Goal: Task Accomplishment & Management: Manage account settings

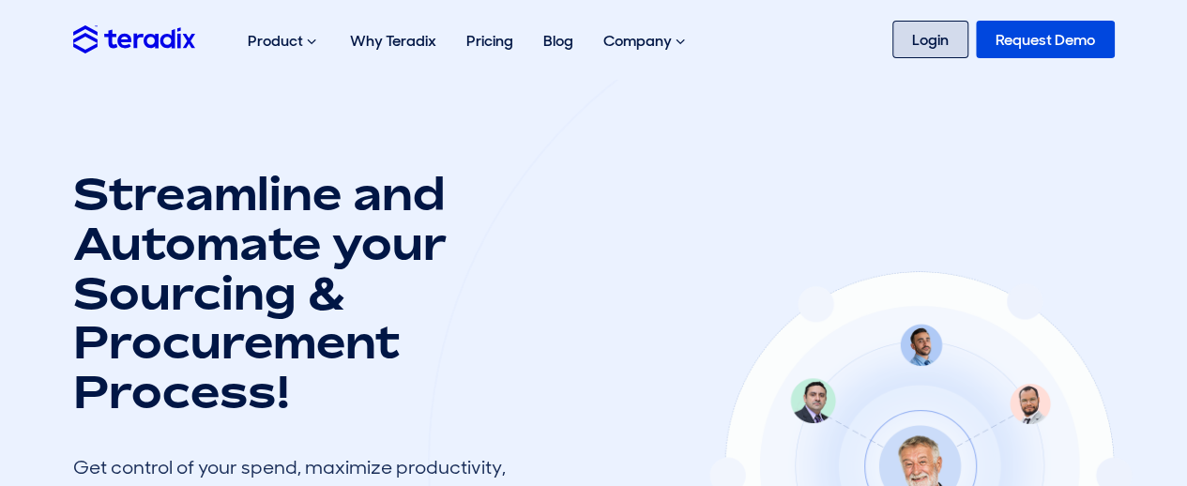
click at [914, 57] on link "Login" at bounding box center [930, 40] width 76 height 38
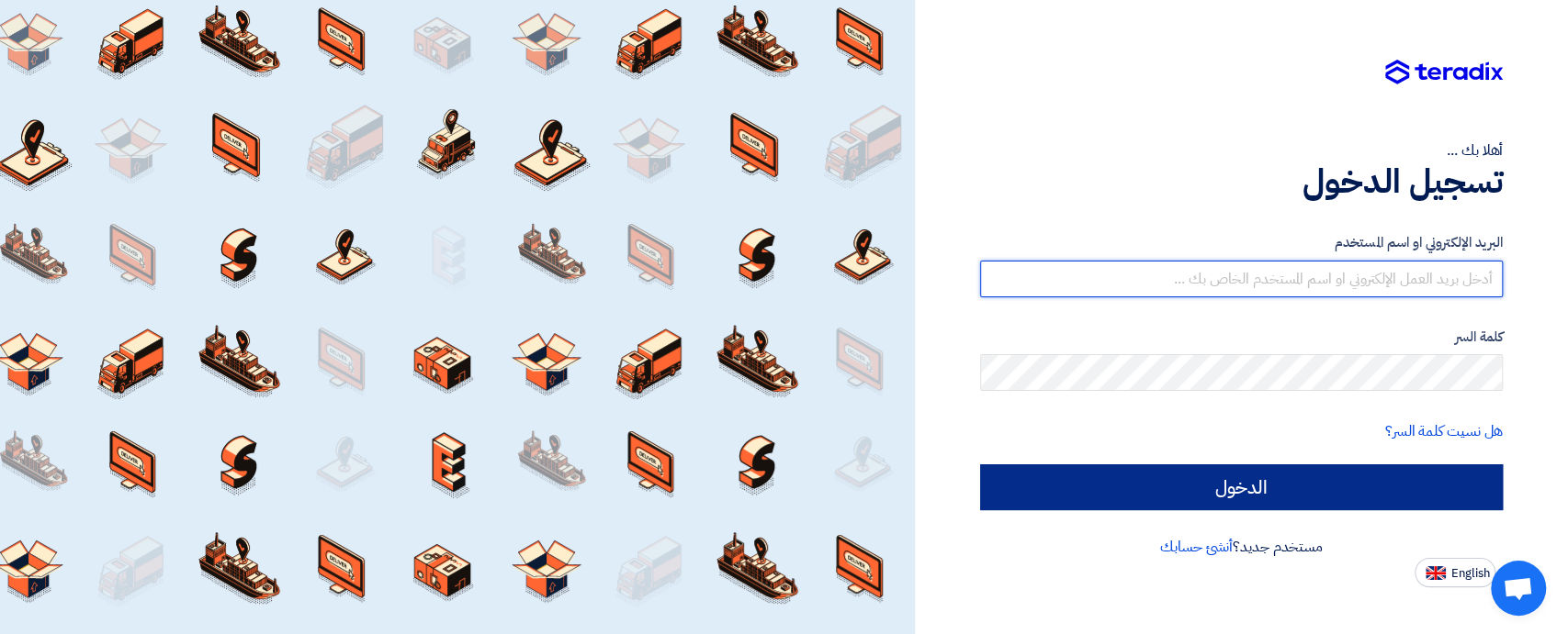
type input "[EMAIL_ADDRESS][DOMAIN_NAME]"
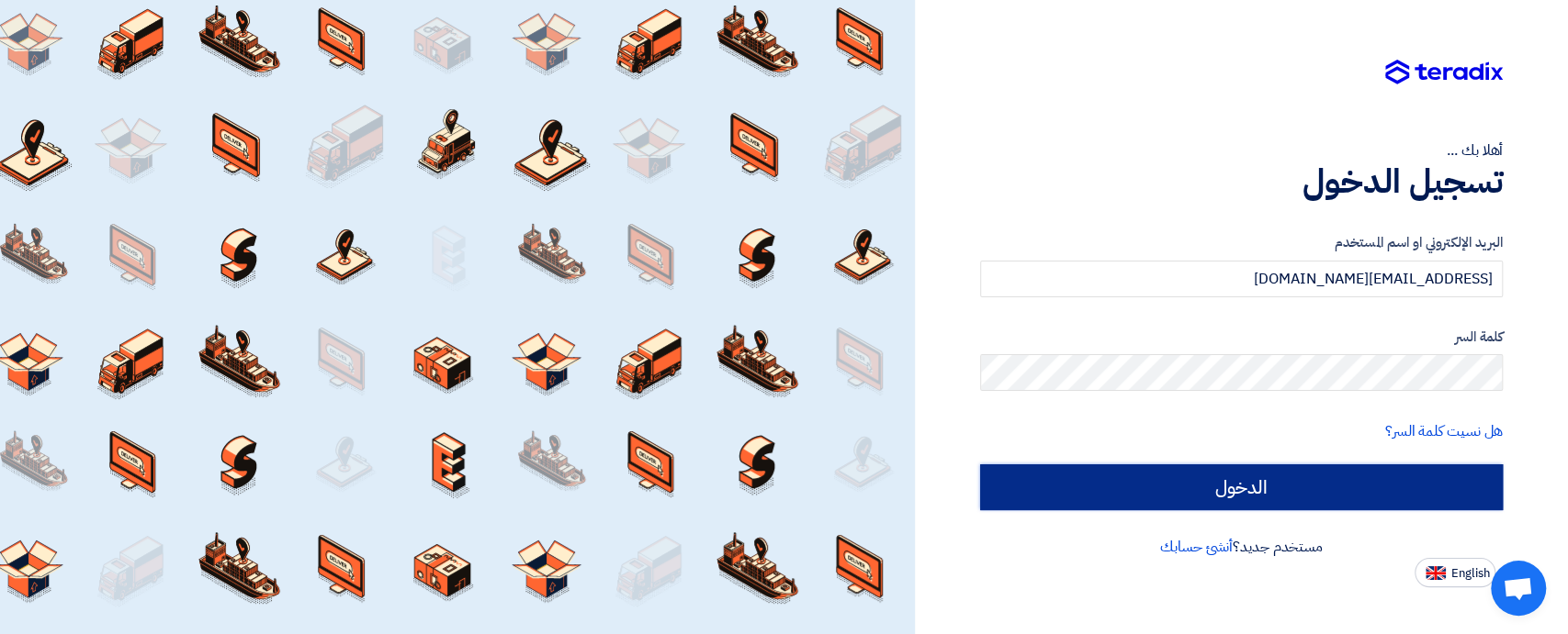
click at [1245, 491] on input "الدخول" at bounding box center [1241, 487] width 523 height 46
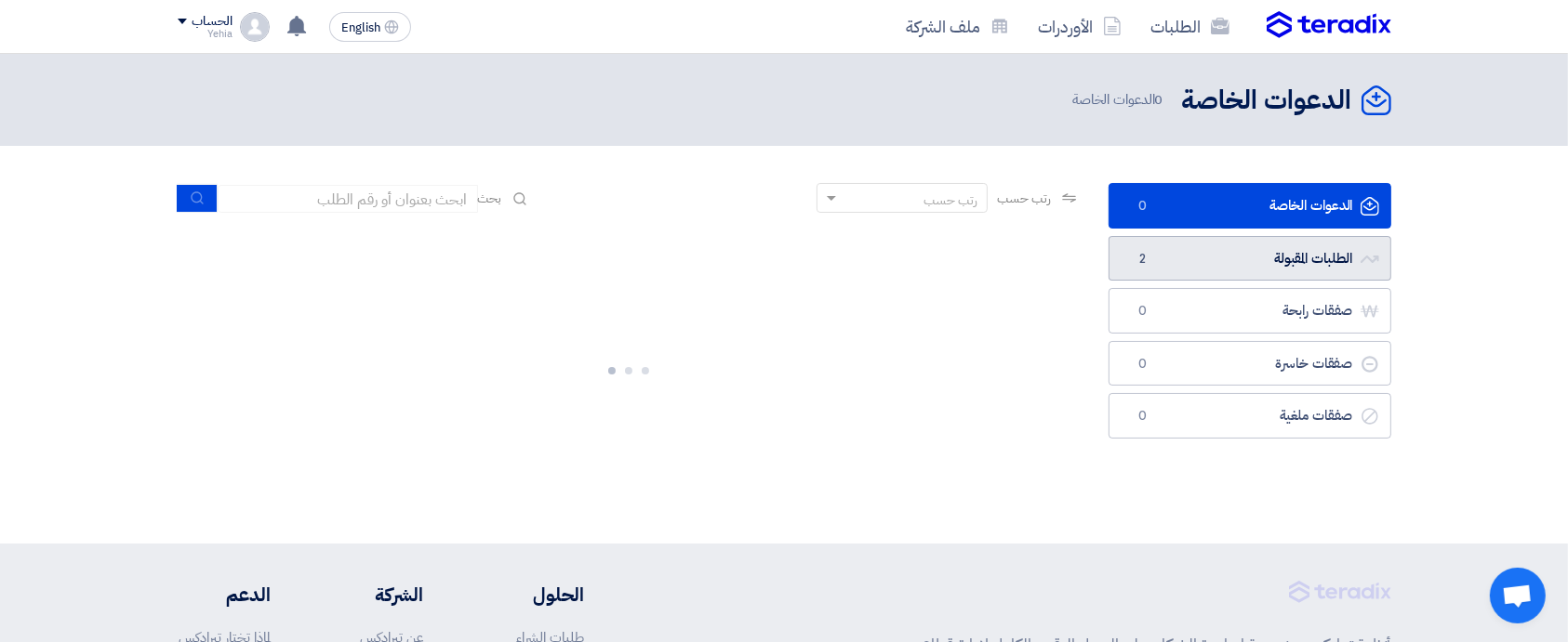
click at [1200, 257] on link "الطلبات المقبولة الطلبات المقبولة 2" at bounding box center [1250, 259] width 282 height 46
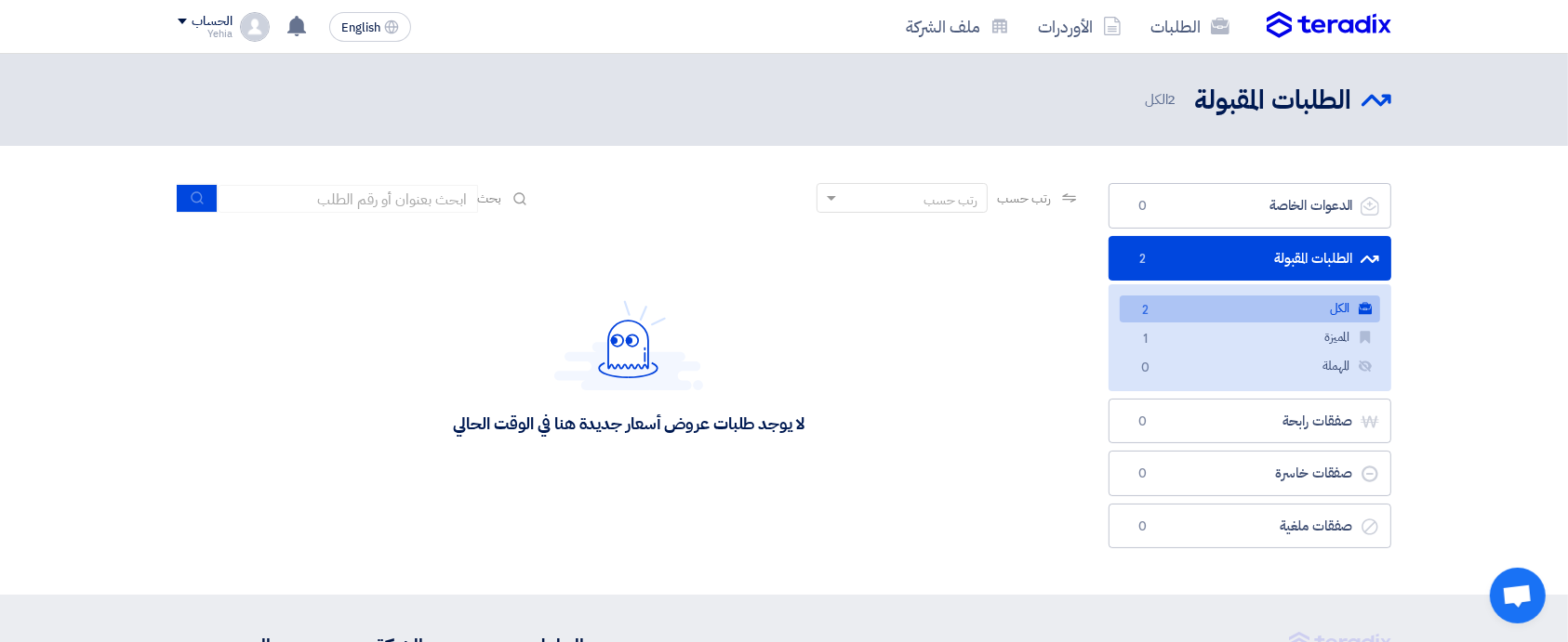
click at [1228, 308] on link "الكل الكل 2" at bounding box center [1250, 308] width 261 height 27
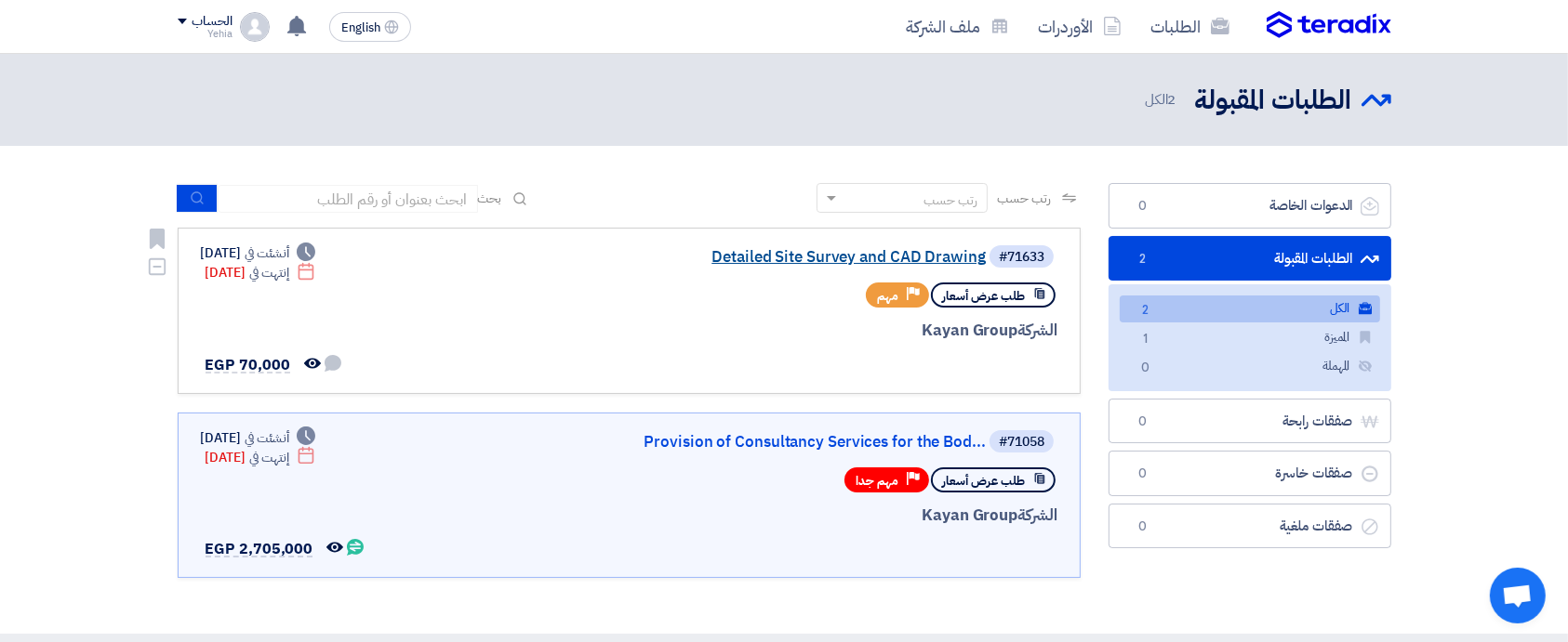
click at [758, 263] on link "Detailed Site Survey and CAD Drawing" at bounding box center [799, 257] width 372 height 17
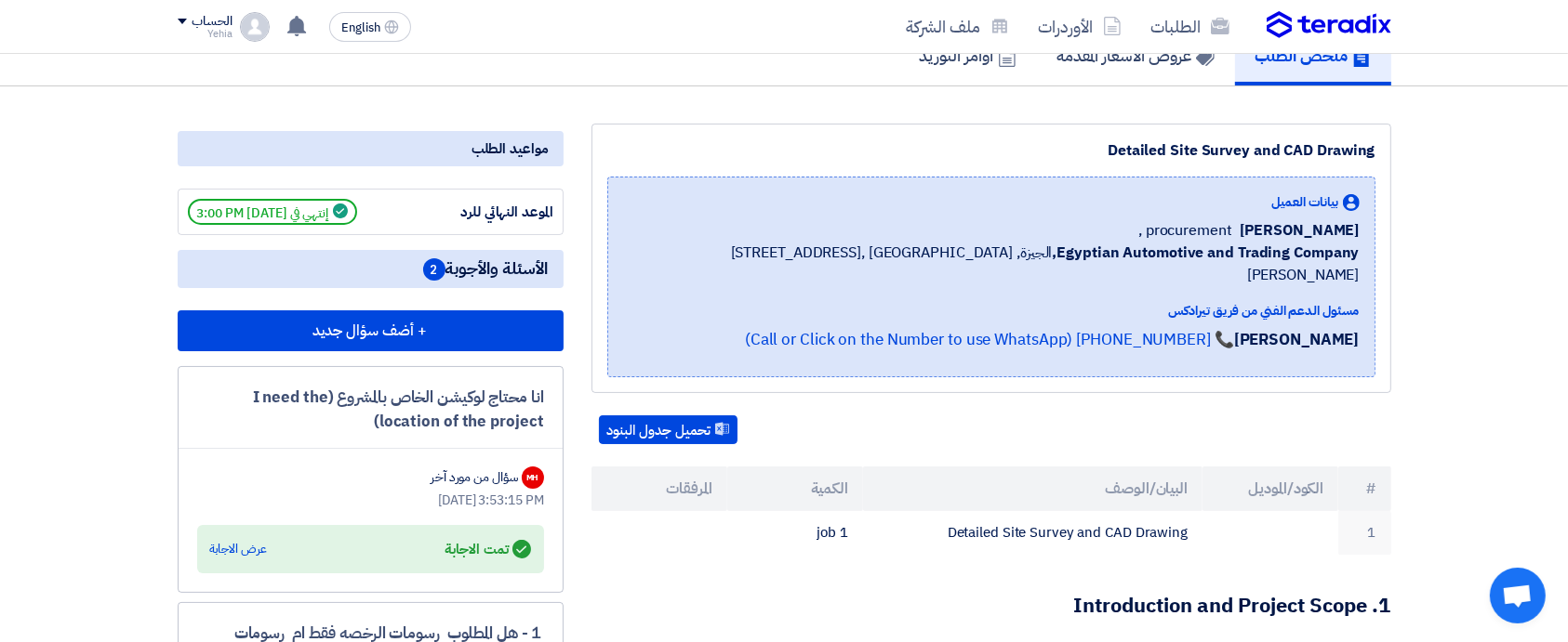
scroll to position [124, 0]
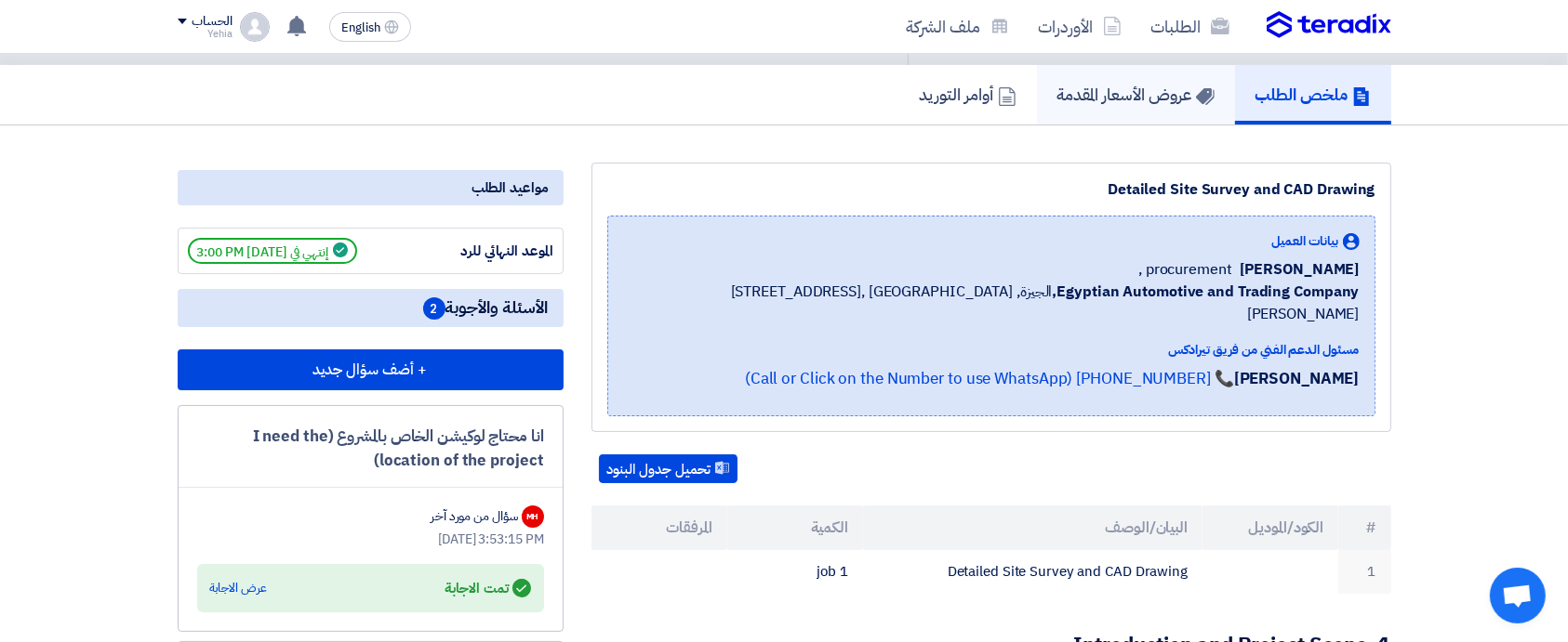
click at [1129, 104] on h5 "عروض الأسعار المقدمة" at bounding box center [1136, 94] width 158 height 22
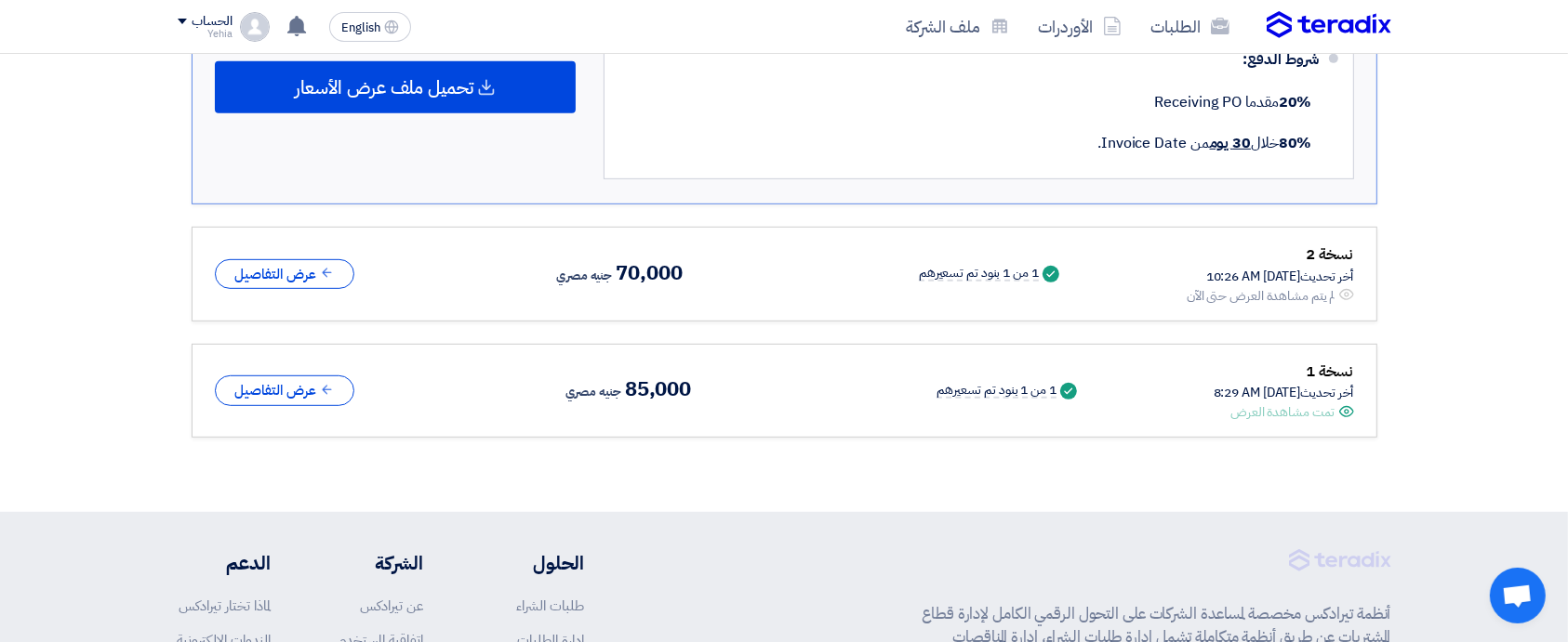
scroll to position [991, 0]
